Goal: Task Accomplishment & Management: Use online tool/utility

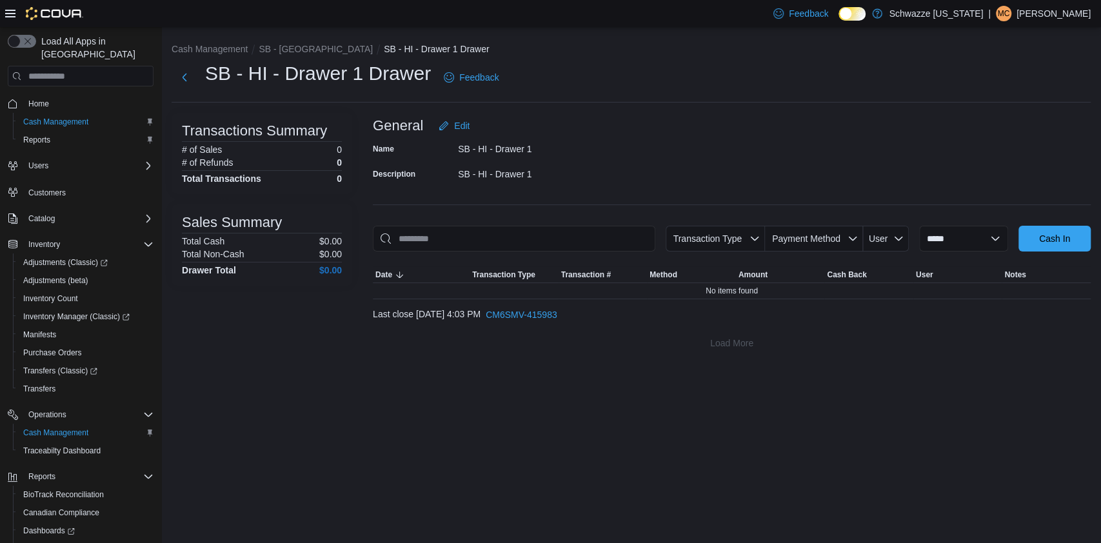
scroll to position [81, 0]
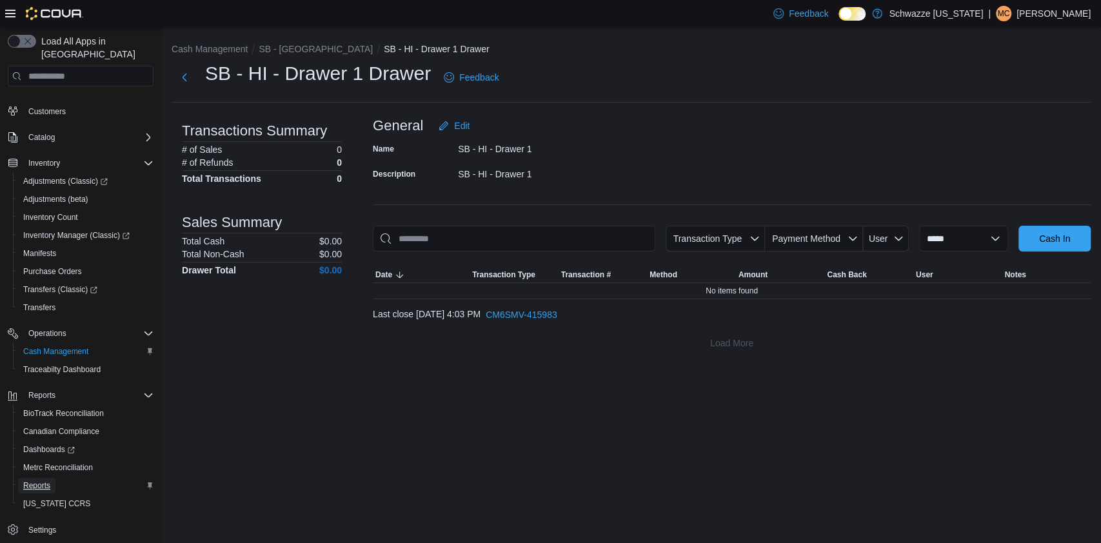
click at [35, 481] on span "Reports" at bounding box center [36, 486] width 27 height 10
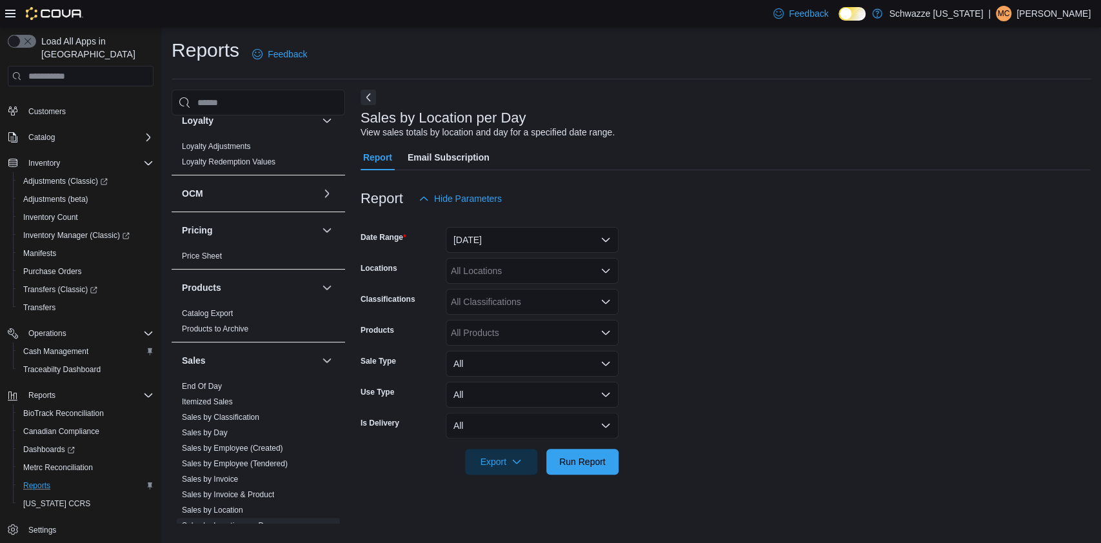
scroll to position [663, 0]
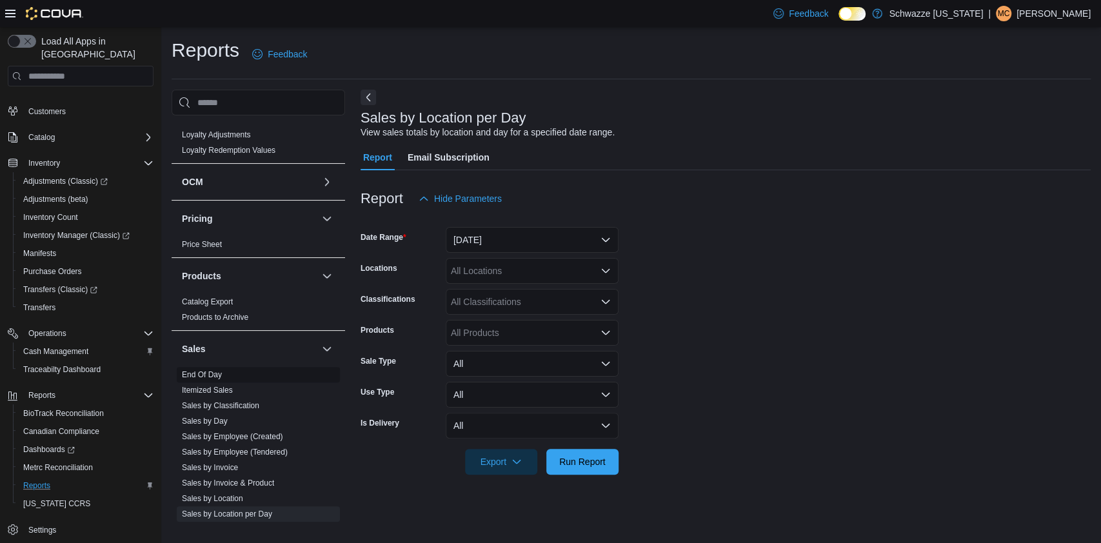
click at [212, 379] on span "End Of Day" at bounding box center [258, 374] width 163 height 15
click at [216, 376] on link "End Of Day" at bounding box center [202, 374] width 40 height 9
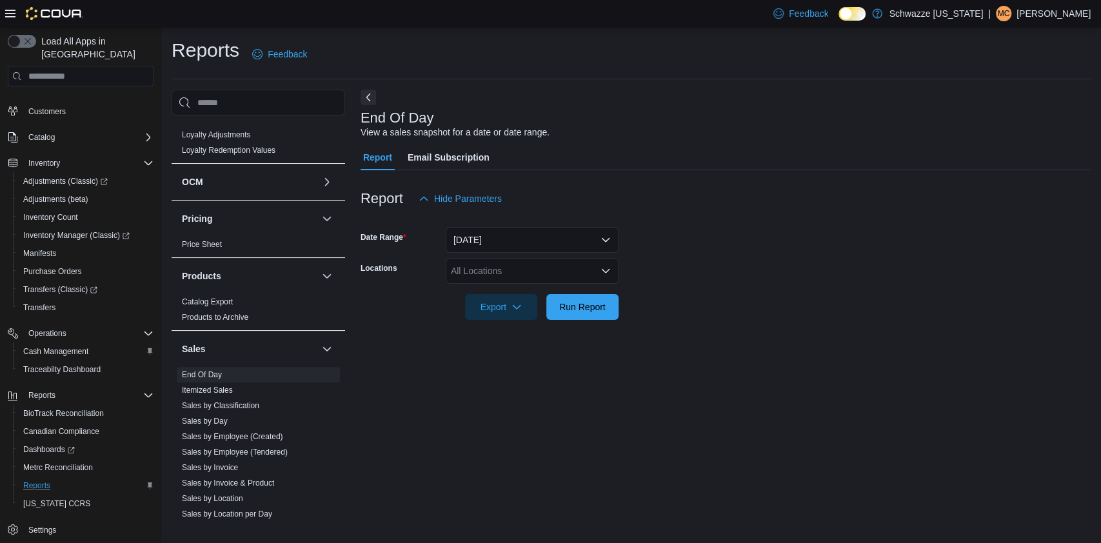
click at [572, 272] on div "All Locations" at bounding box center [532, 271] width 173 height 26
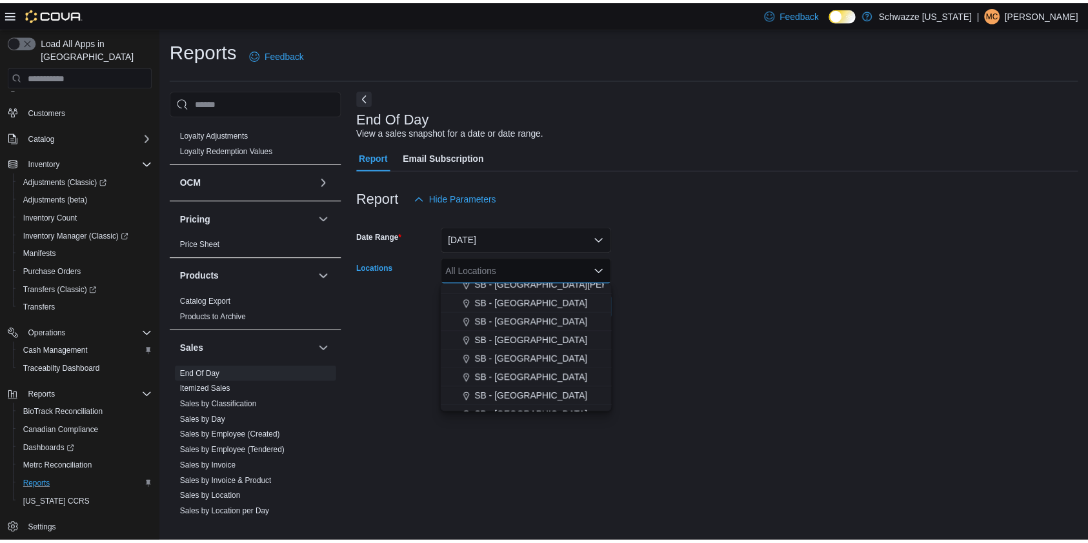
scroll to position [309, 0]
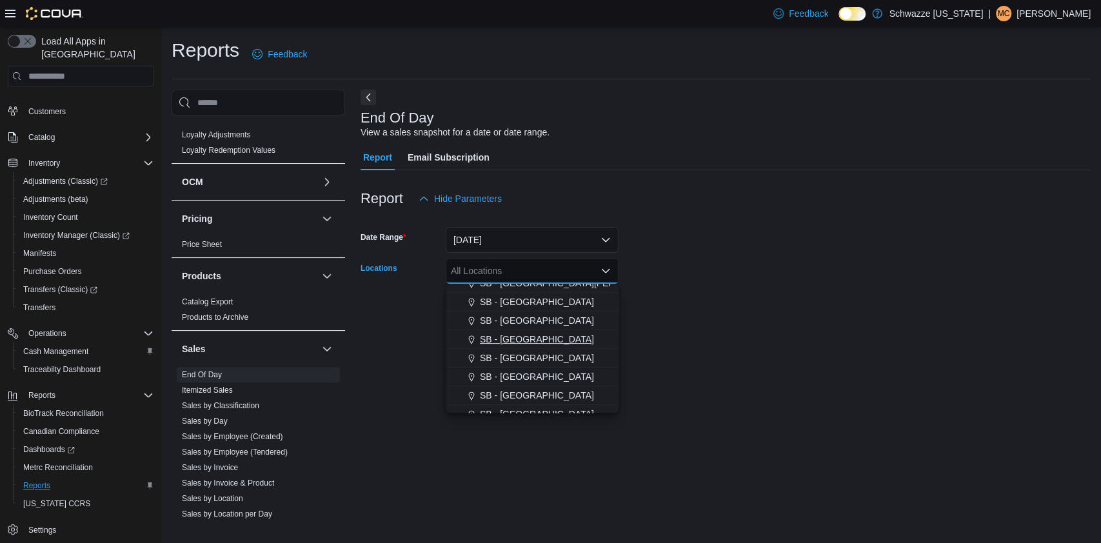
click at [529, 338] on span "SB - [GEOGRAPHIC_DATA]" at bounding box center [537, 339] width 114 height 13
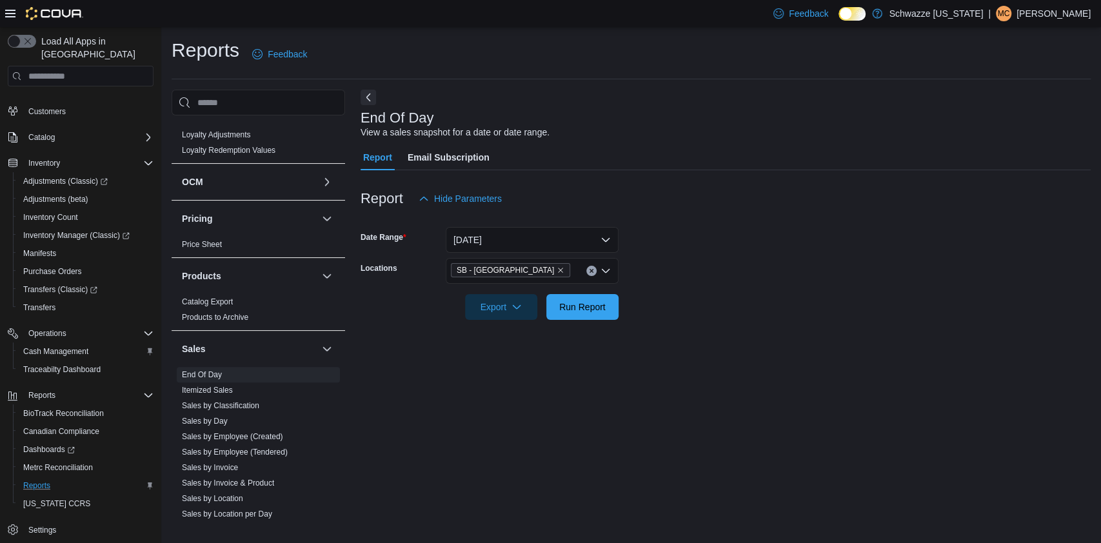
click at [645, 334] on div at bounding box center [726, 327] width 730 height 15
click at [590, 312] on span "Run Report" at bounding box center [582, 306] width 46 height 13
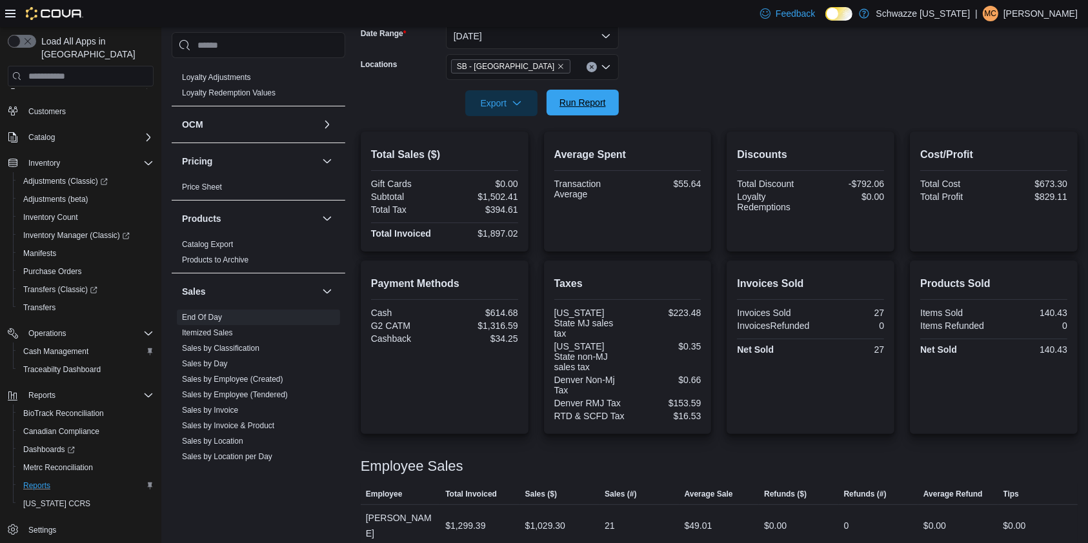
scroll to position [223, 0]
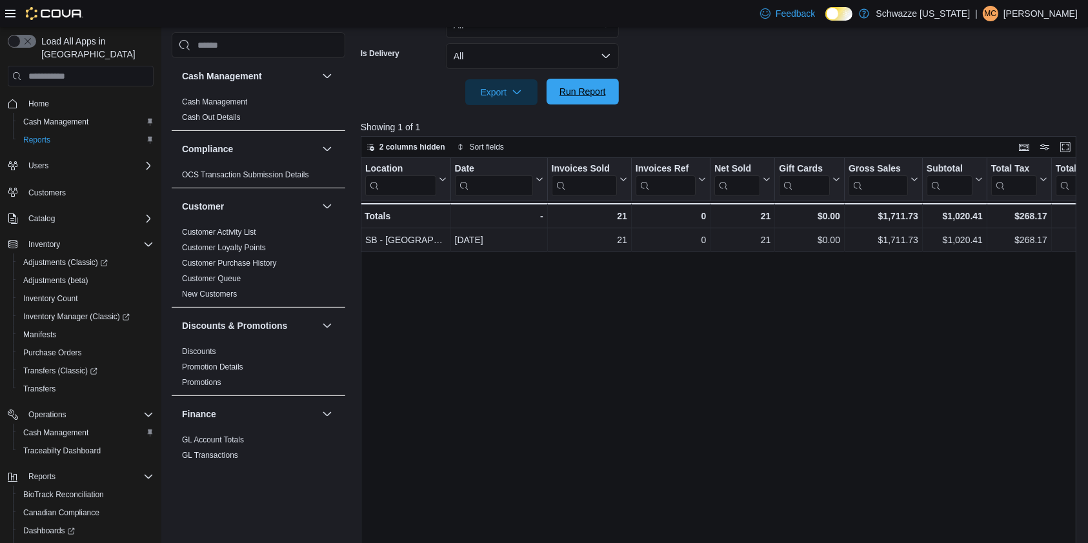
scroll to position [861, 0]
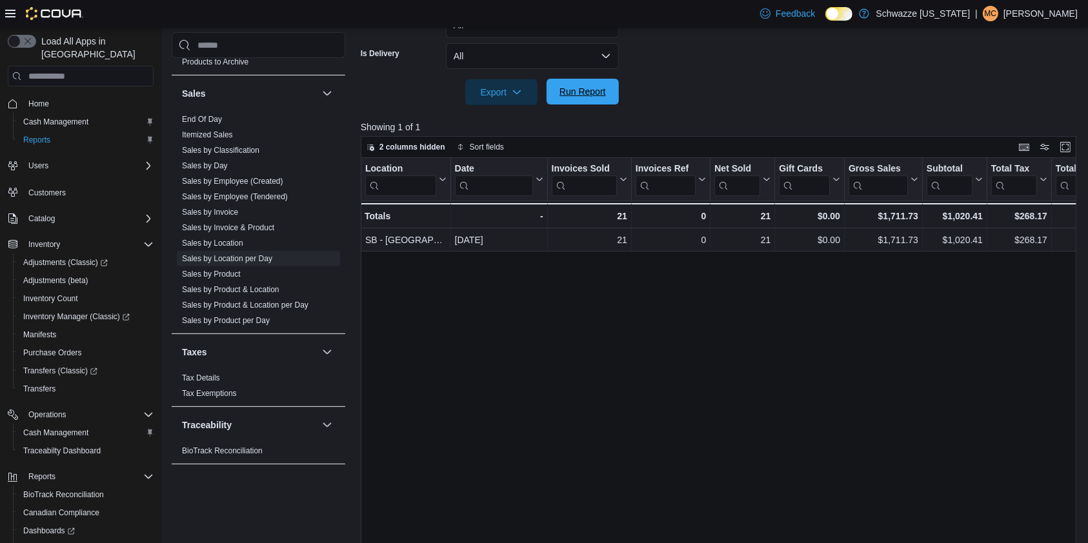
click at [606, 99] on span "Run Report" at bounding box center [582, 92] width 57 height 26
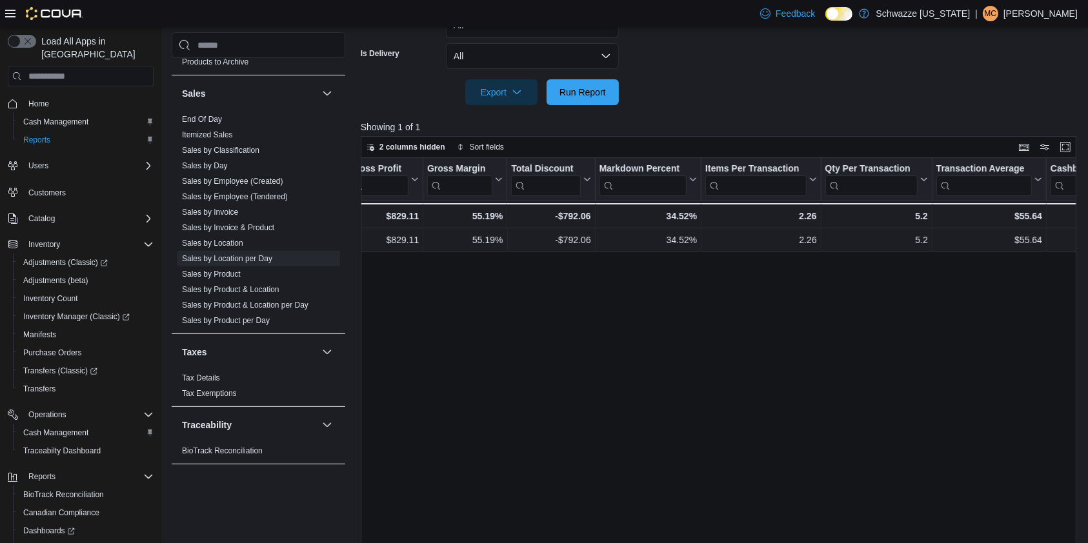
scroll to position [0, 862]
